Goal: Navigation & Orientation: Understand site structure

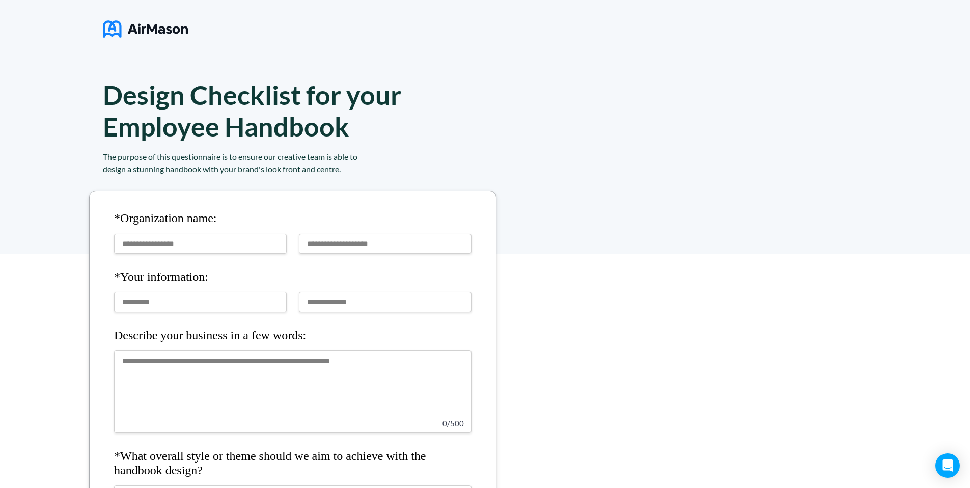
click at [875, 65] on div "Design Checklist for your Employee Handbook The purpose of this questionnaire i…" at bounding box center [485, 127] width 970 height 254
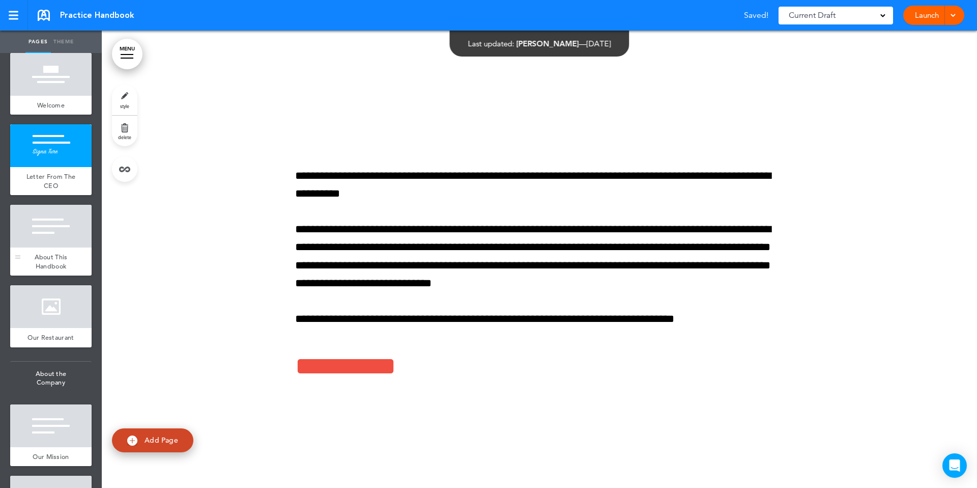
click at [56, 238] on div at bounding box center [50, 226] width 81 height 43
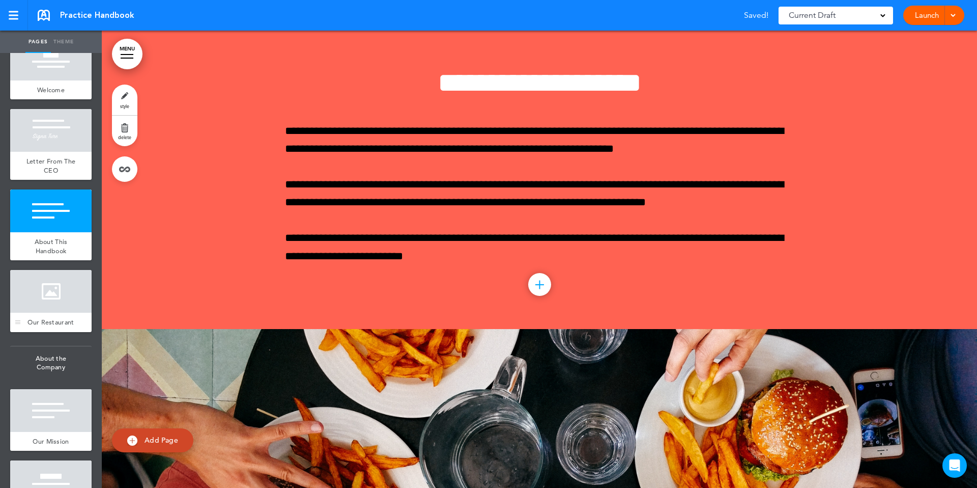
scroll to position [92, 0]
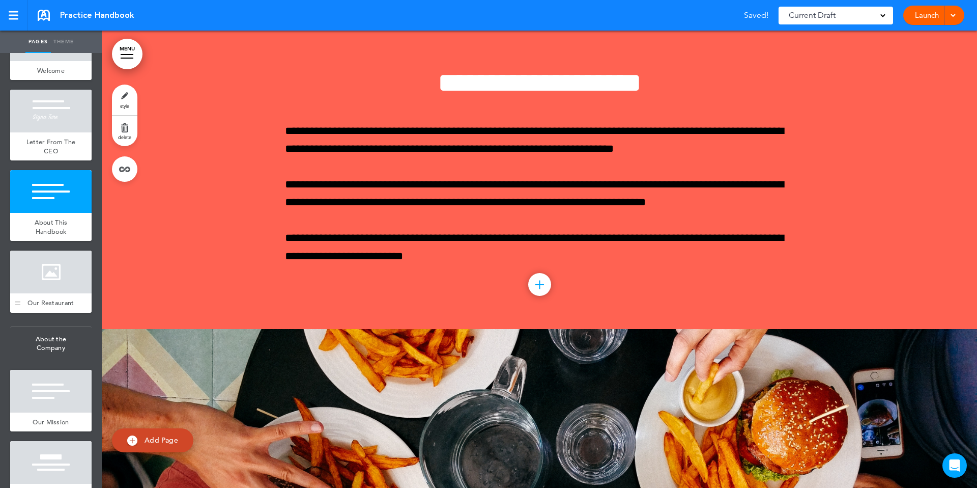
click at [63, 298] on div "Our Restaurant" at bounding box center [50, 302] width 81 height 19
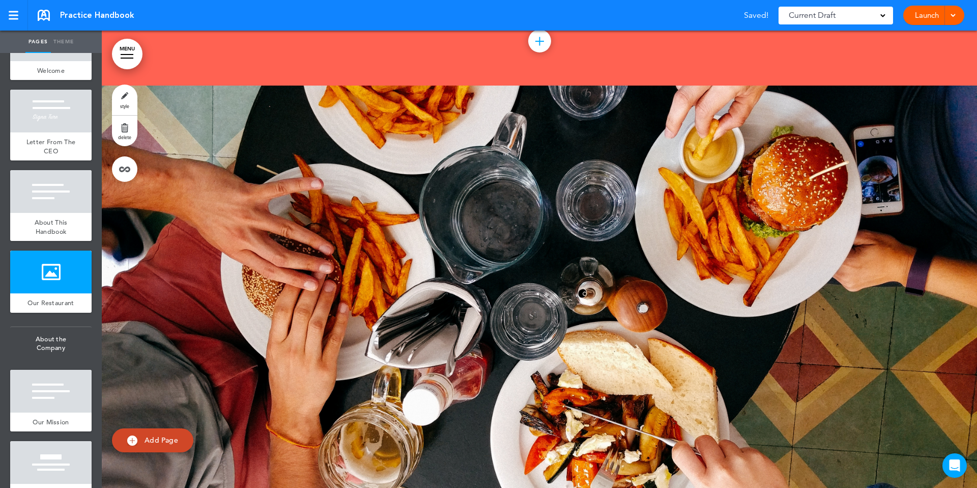
scroll to position [996, 0]
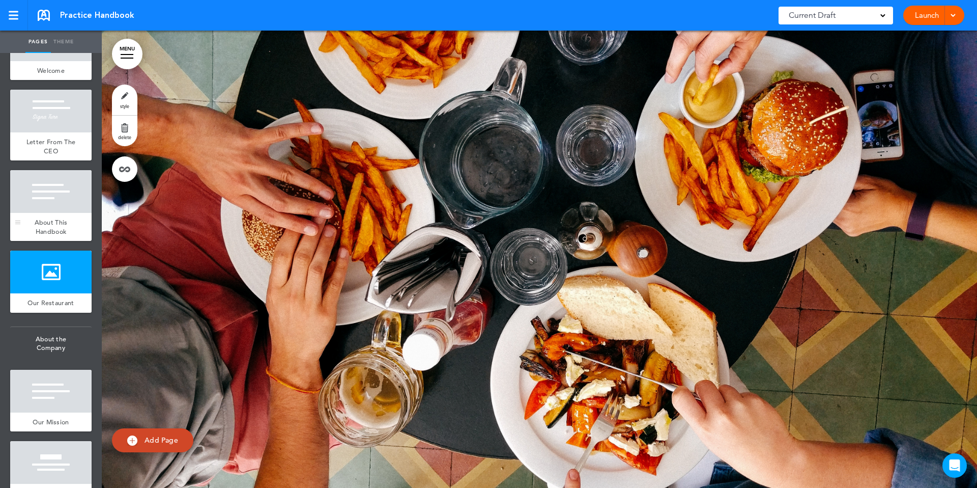
click at [50, 215] on div "About This Handbook" at bounding box center [50, 227] width 81 height 28
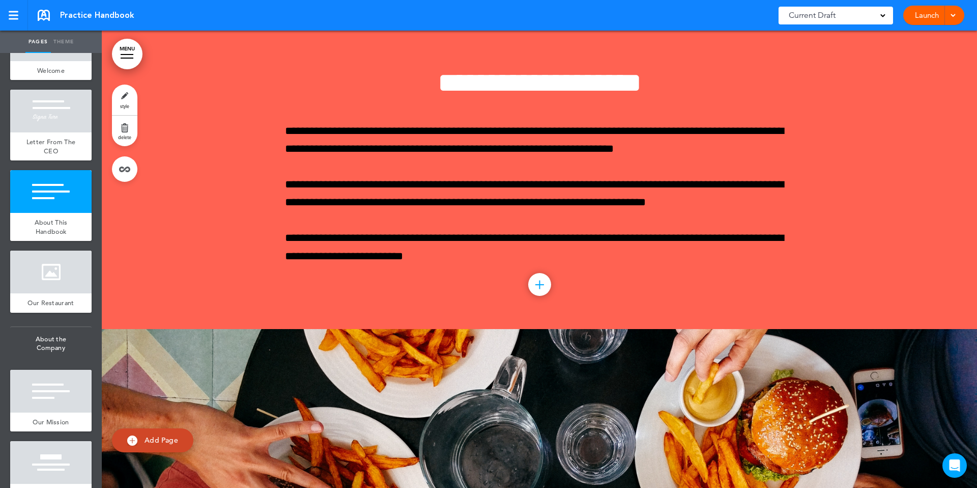
scroll to position [698, 0]
click at [126, 97] on link "style" at bounding box center [124, 99] width 25 height 31
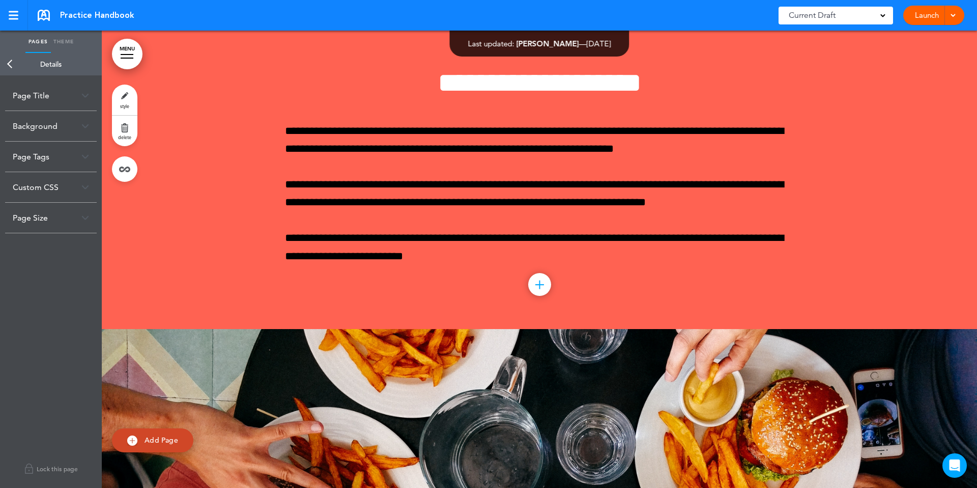
click at [6, 68] on link "Back" at bounding box center [10, 64] width 20 height 22
